Goal: Answer question/provide support: Share knowledge or assist other users

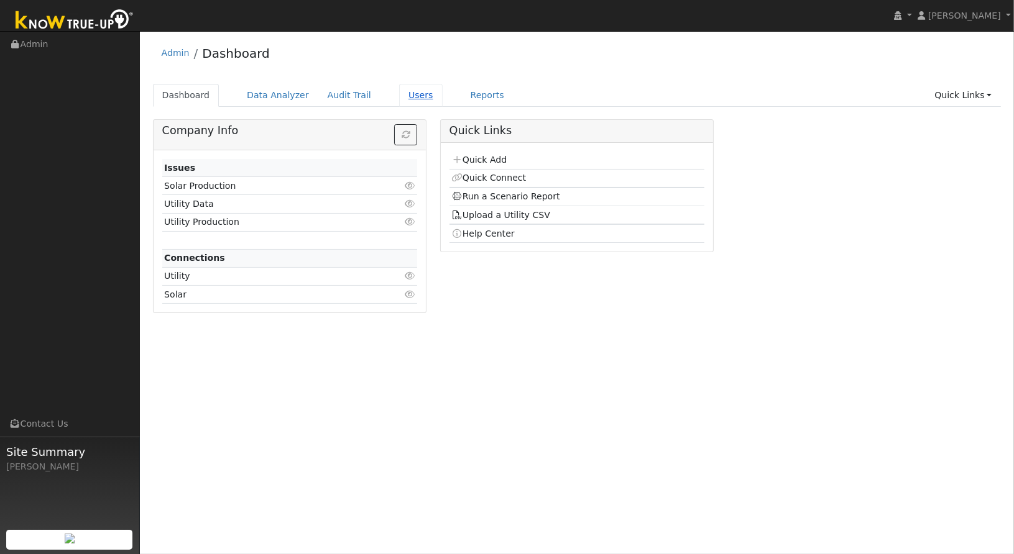
click at [399, 99] on link "Users" at bounding box center [421, 95] width 44 height 23
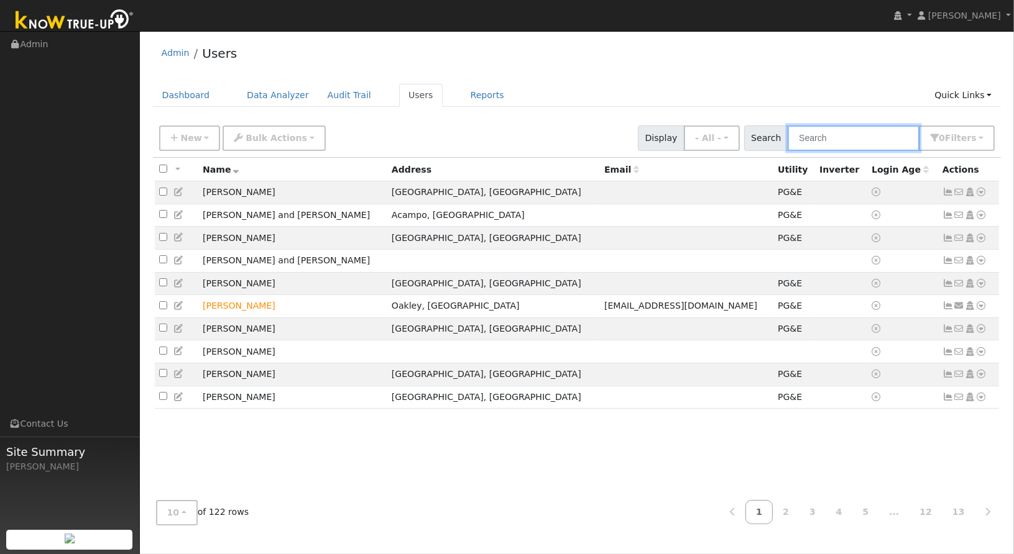
click at [843, 140] on input "text" at bounding box center [854, 138] width 132 height 25
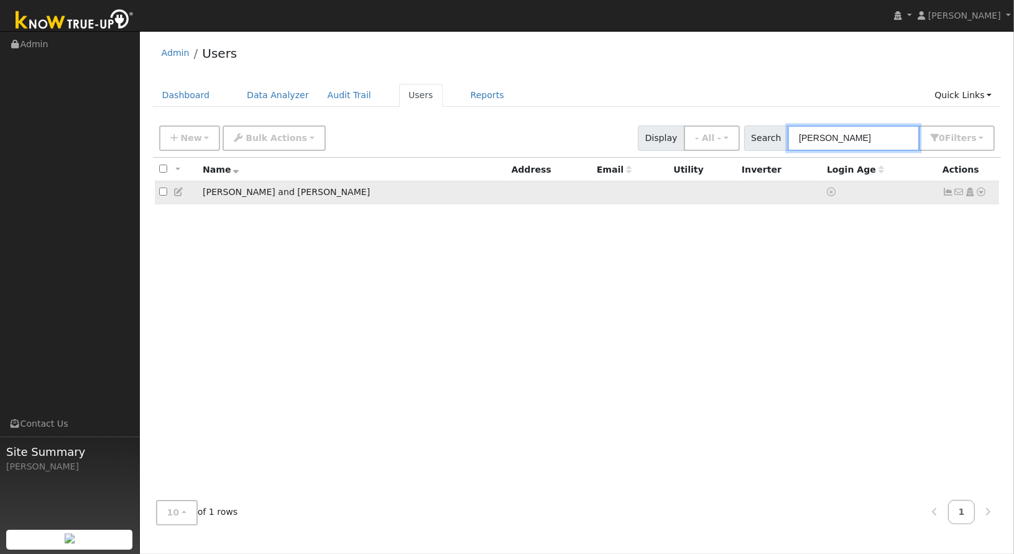
type input "[PERSON_NAME]"
click at [989, 195] on td "No email address Send Email... Copy a Link Reset Password Open Access Data Anal…" at bounding box center [969, 192] width 62 height 23
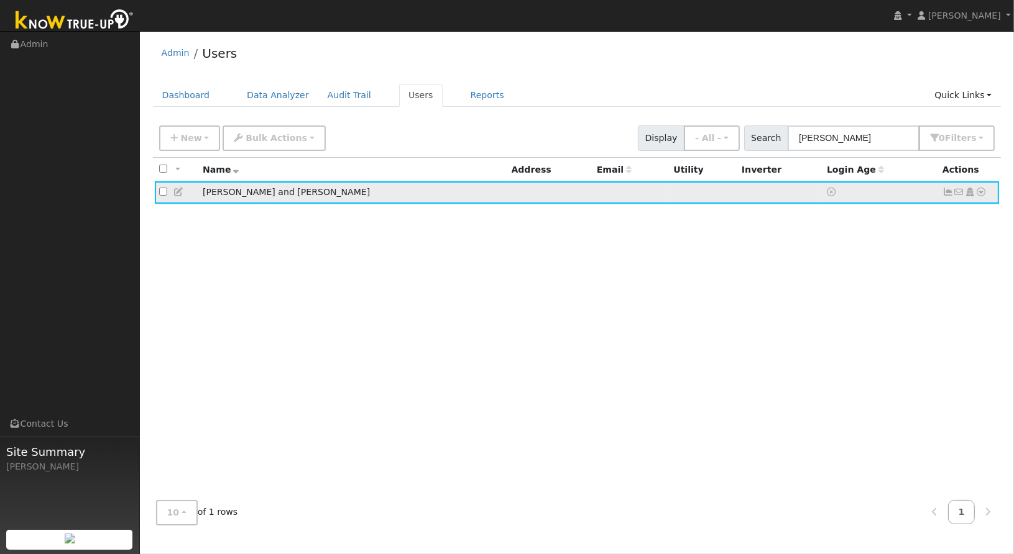
click at [986, 194] on icon at bounding box center [981, 192] width 11 height 9
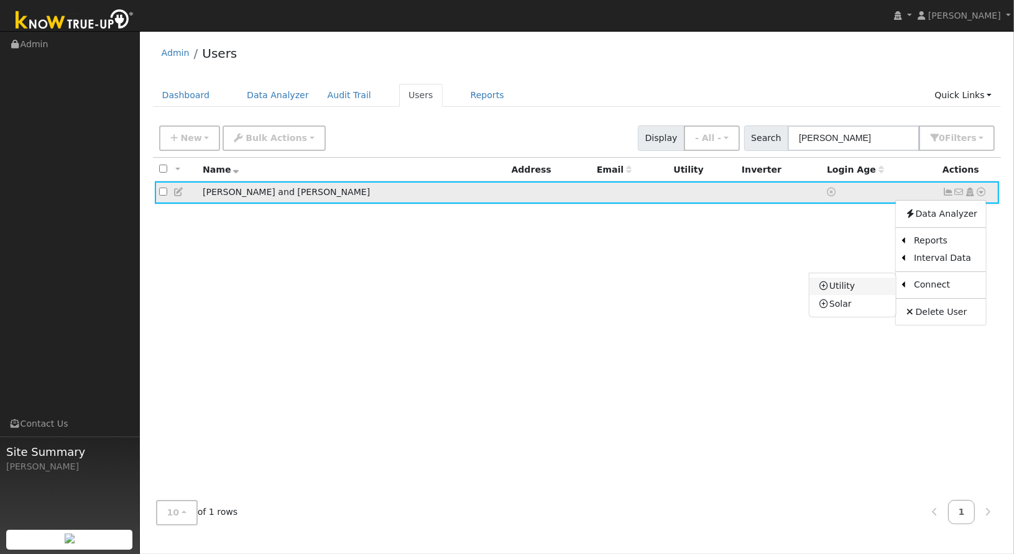
click at [878, 279] on link "Utility" at bounding box center [852, 286] width 86 height 17
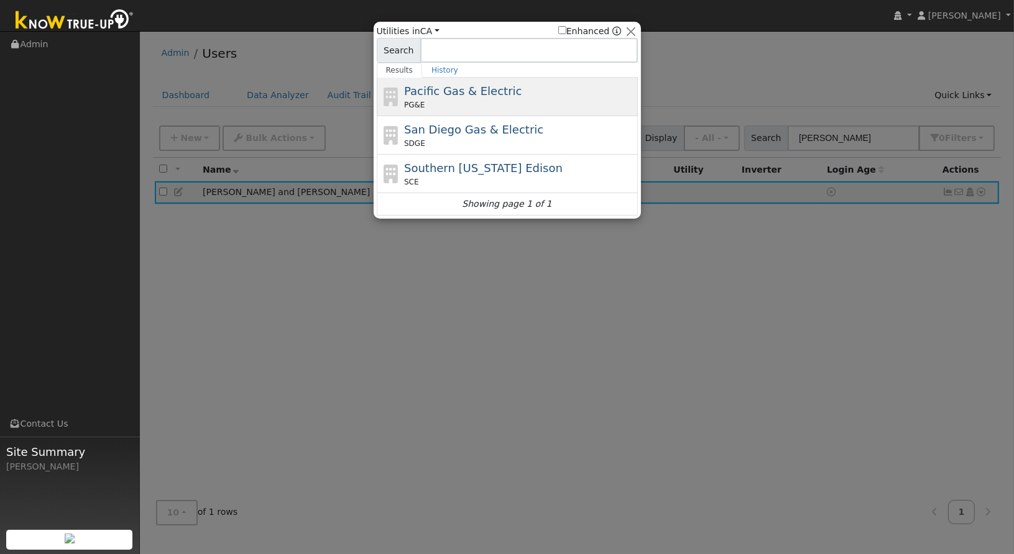
click at [569, 83] on div "Pacific Gas & Electric PG&E" at bounding box center [519, 97] width 231 height 28
